Goal: Transaction & Acquisition: Purchase product/service

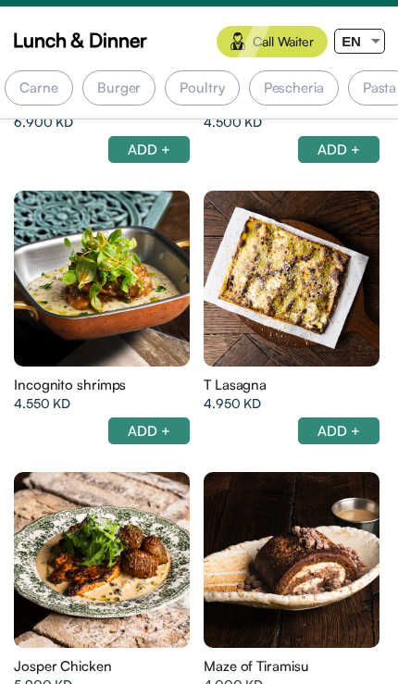
scroll to position [0, 498]
click at [191, 82] on div "Poultry" at bounding box center [194, 87] width 74 height 35
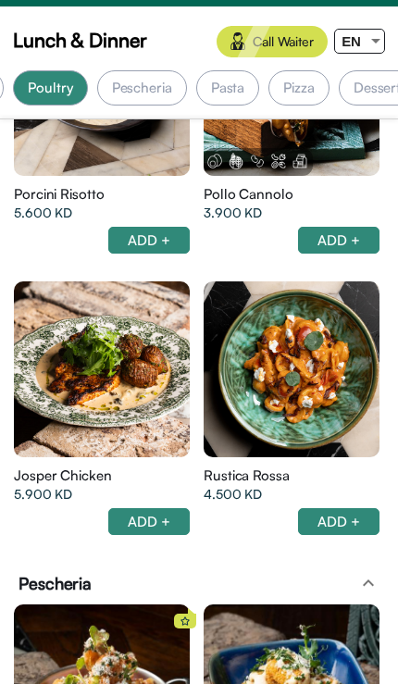
scroll to position [6662, 0]
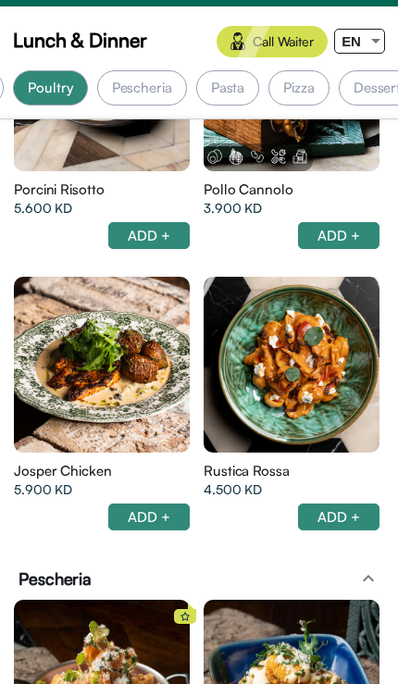
click at [101, 381] on div at bounding box center [102, 365] width 176 height 176
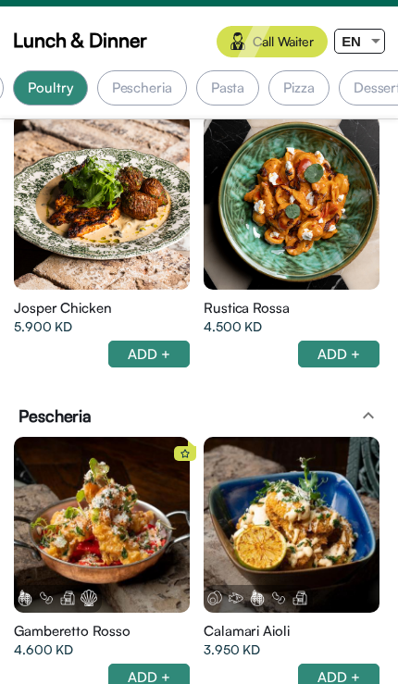
scroll to position [0, 0]
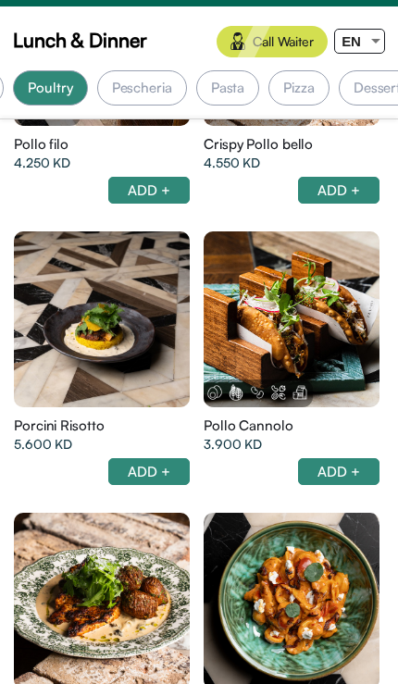
click at [96, 372] on div at bounding box center [102, 319] width 176 height 176
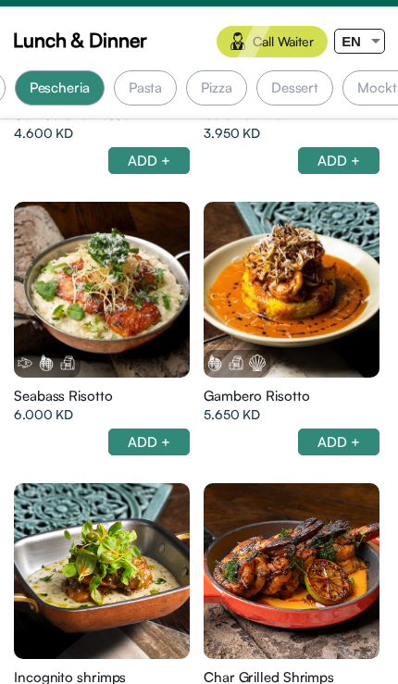
click at [88, 323] on div at bounding box center [102, 290] width 176 height 176
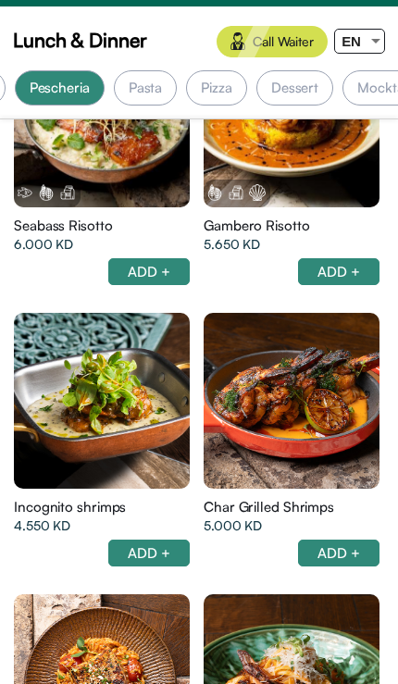
click at [283, 433] on div at bounding box center [292, 401] width 176 height 176
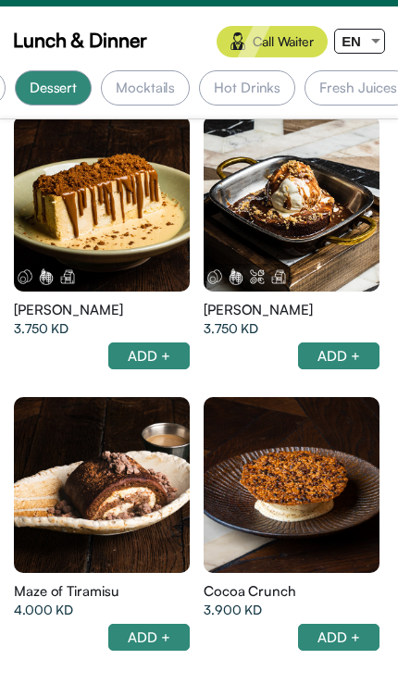
click at [101, 225] on div at bounding box center [102, 204] width 176 height 176
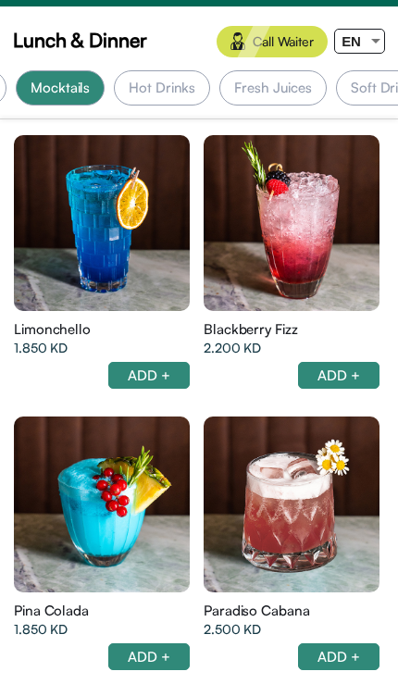
click at [94, 510] on div at bounding box center [102, 504] width 176 height 176
click at [149, 85] on div "Hot Drinks" at bounding box center [162, 87] width 96 height 35
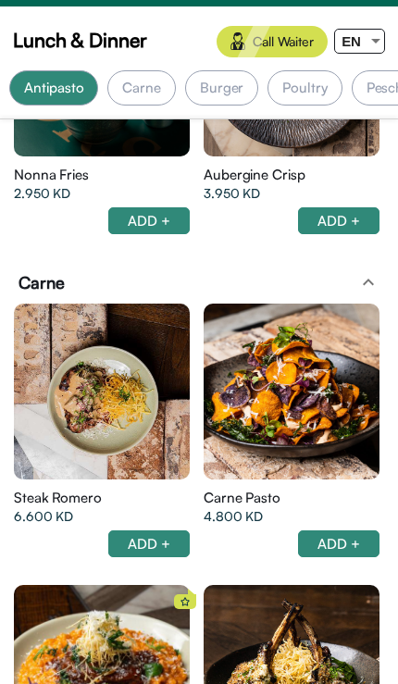
click at [75, 390] on div at bounding box center [102, 392] width 176 height 176
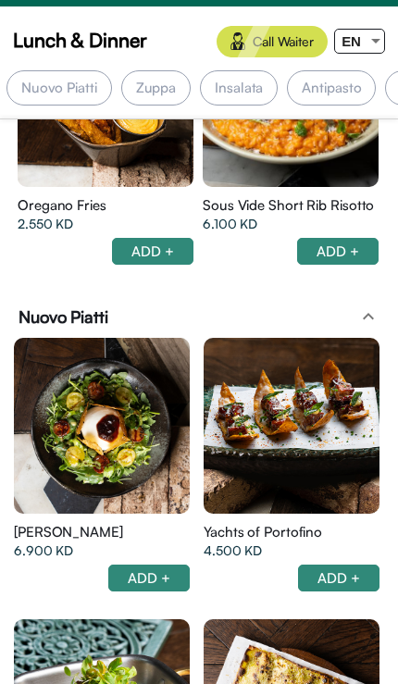
click at [219, 101] on div "Insalata" at bounding box center [239, 87] width 78 height 35
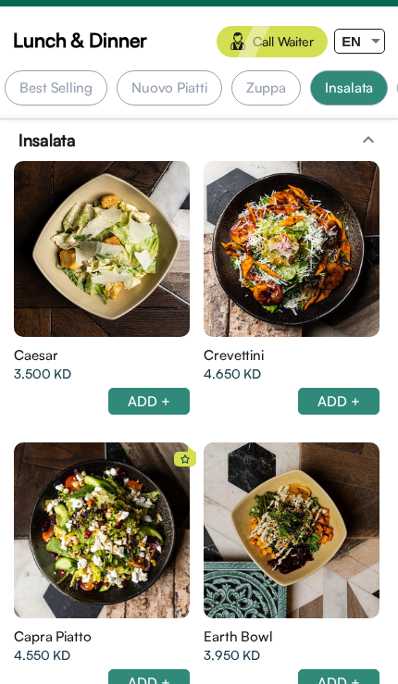
click at [56, 100] on div "Best Selling" at bounding box center [56, 87] width 103 height 35
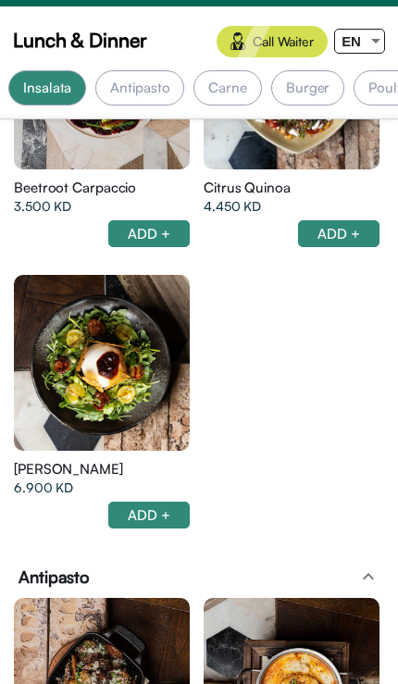
click at [117, 382] on div at bounding box center [102, 363] width 176 height 176
